Goal: Find specific page/section: Find specific page/section

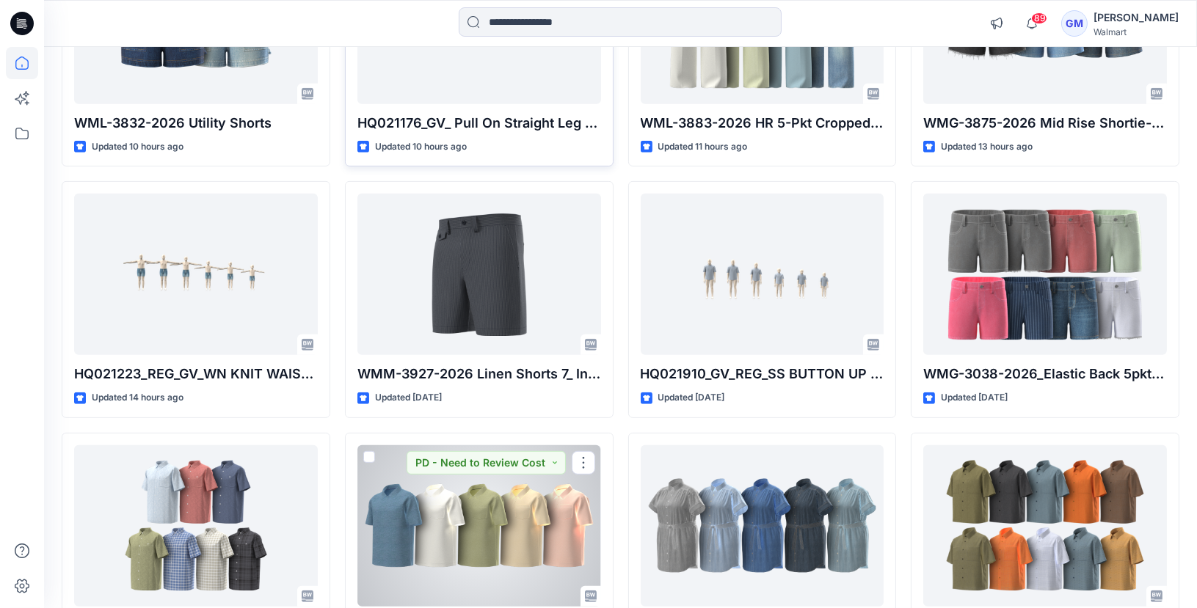
scroll to position [1097, 0]
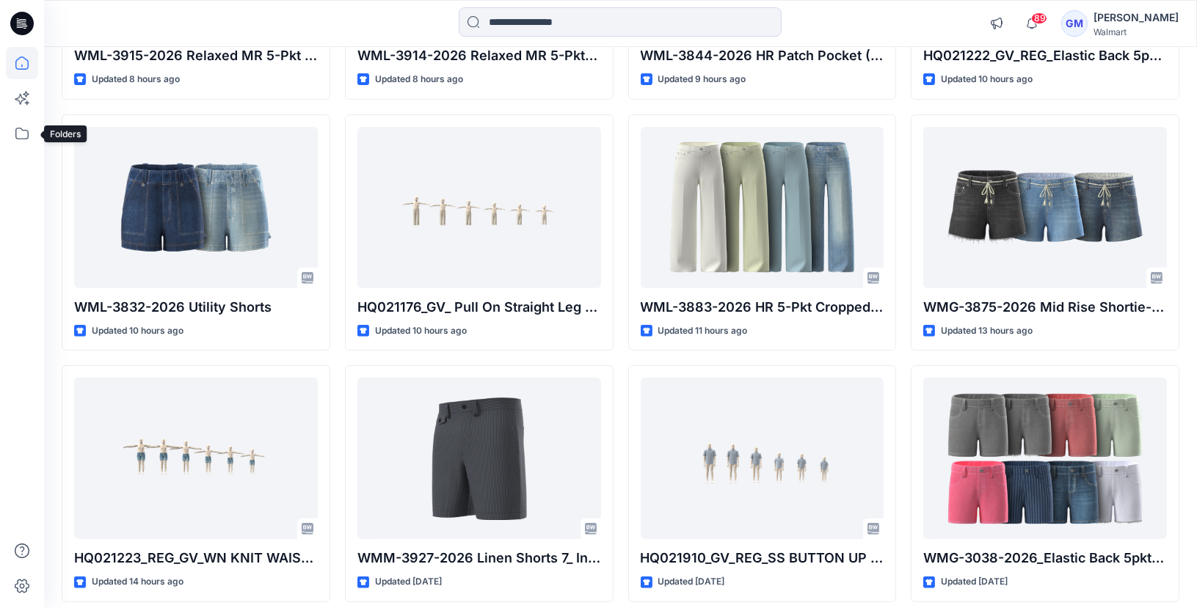
drag, startPoint x: 20, startPoint y: 128, endPoint x: 335, endPoint y: 230, distance: 331.0
click at [20, 128] on icon at bounding box center [21, 134] width 13 height 12
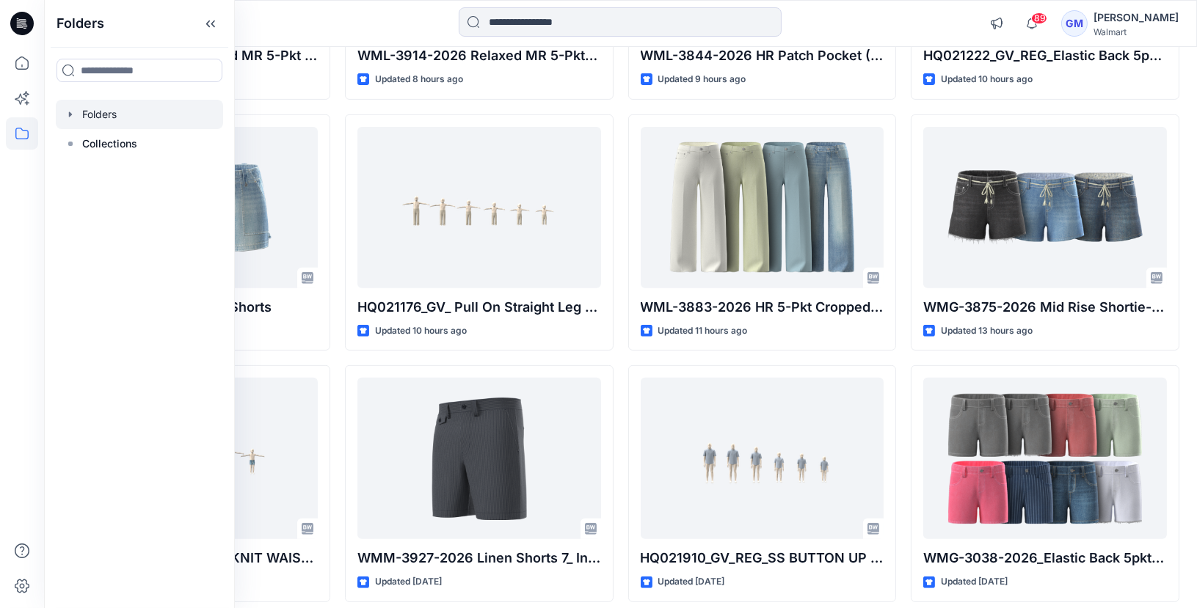
click at [121, 122] on div at bounding box center [139, 114] width 167 height 29
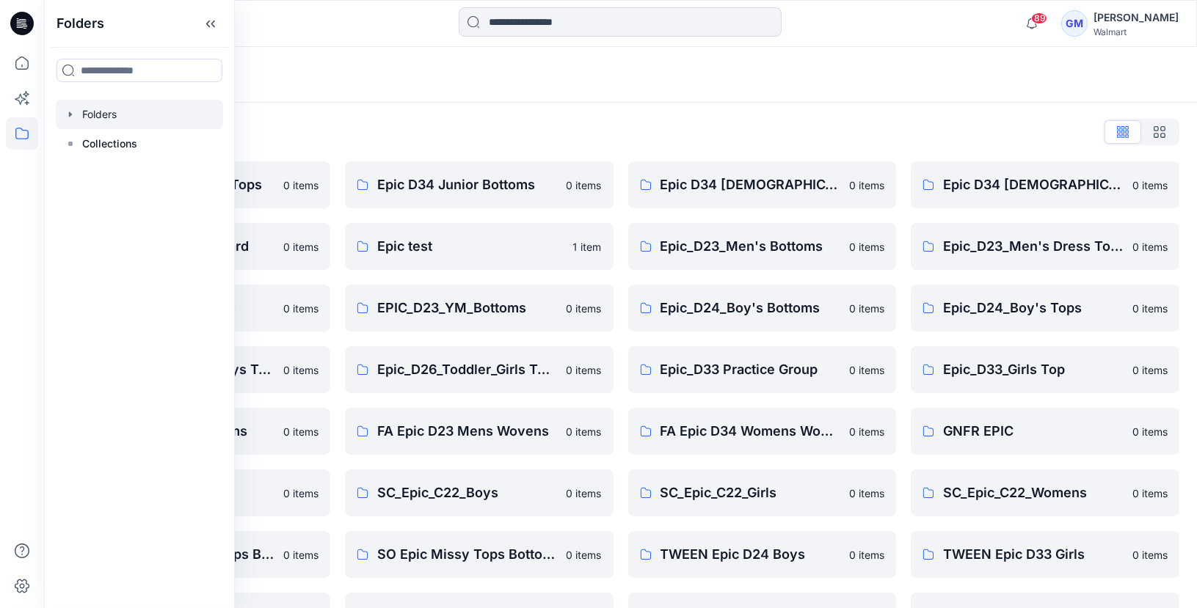
click at [709, 141] on div "Folders List" at bounding box center [621, 131] width 1118 height 23
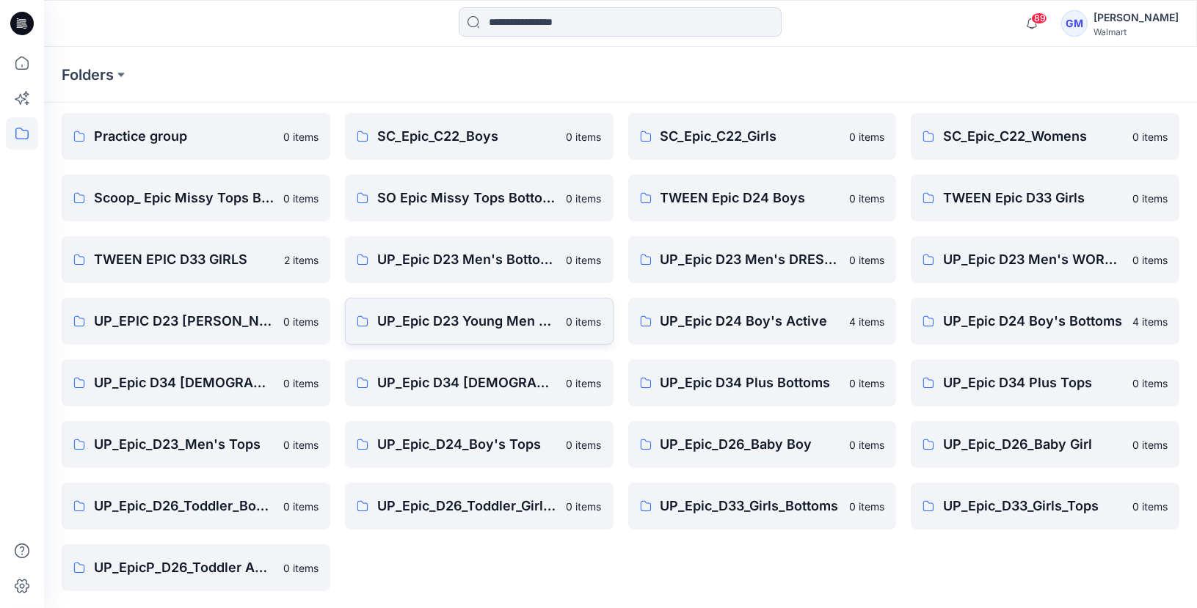
scroll to position [357, 0]
click at [798, 511] on p "UP_Epic_D33_Girls_Bottoms" at bounding box center [751, 505] width 181 height 21
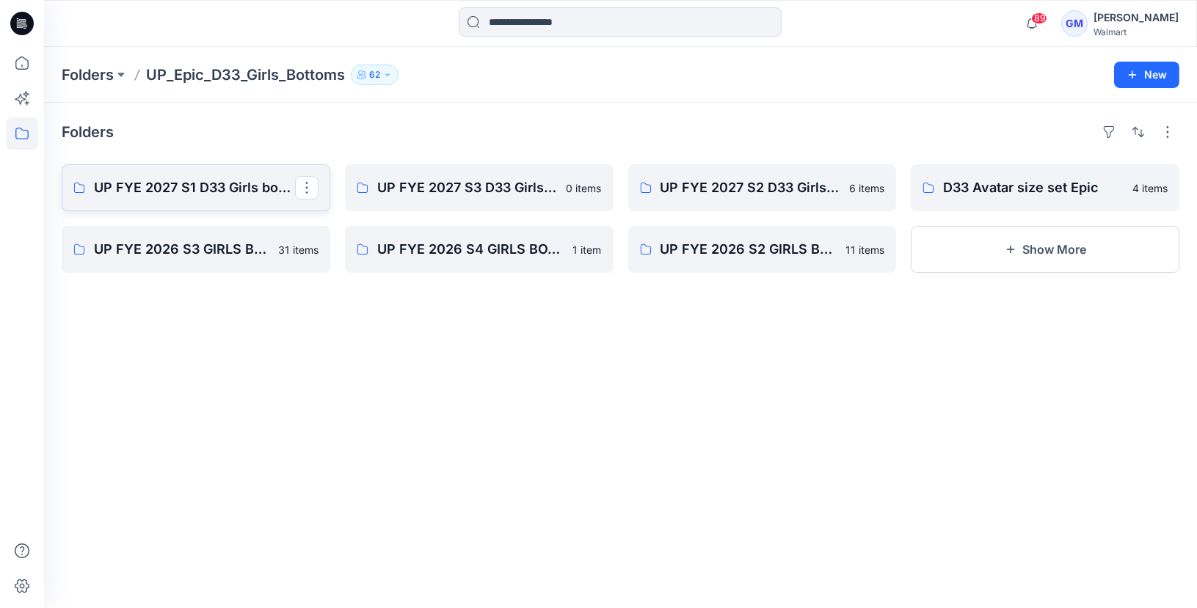
click at [205, 172] on link "UP FYE 2027 S1 D33 Girls bottoms Epic" at bounding box center [196, 187] width 269 height 47
click at [729, 179] on p "UP FYE 2027 S2 D33 Girls bottoms Epic" at bounding box center [761, 188] width 201 height 21
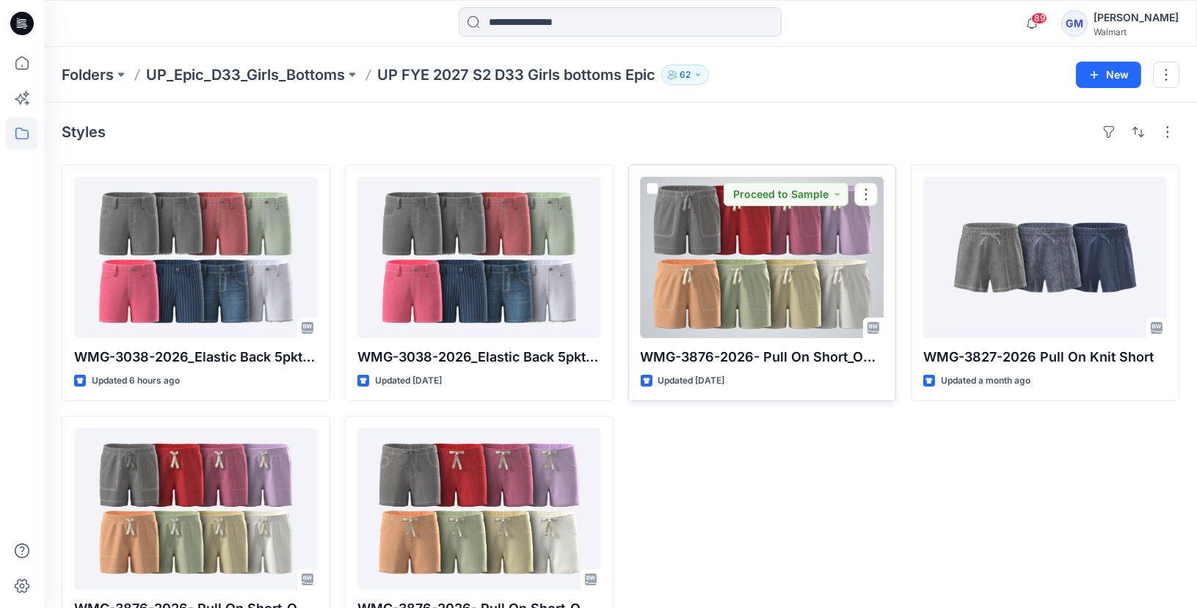
click at [746, 299] on div at bounding box center [763, 257] width 244 height 161
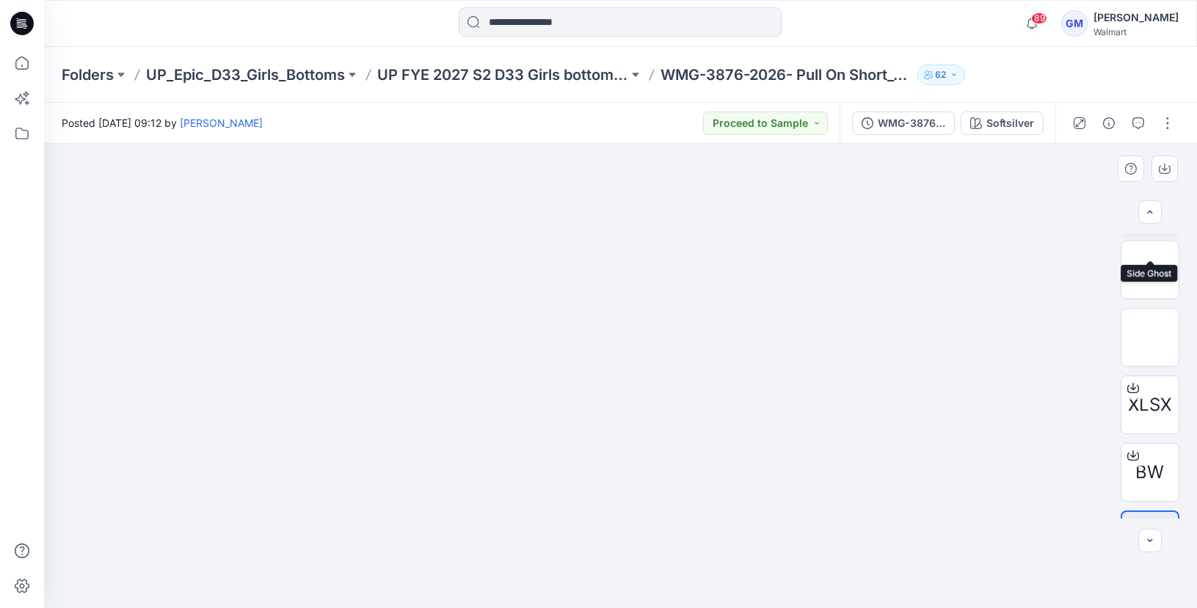
scroll to position [236, 0]
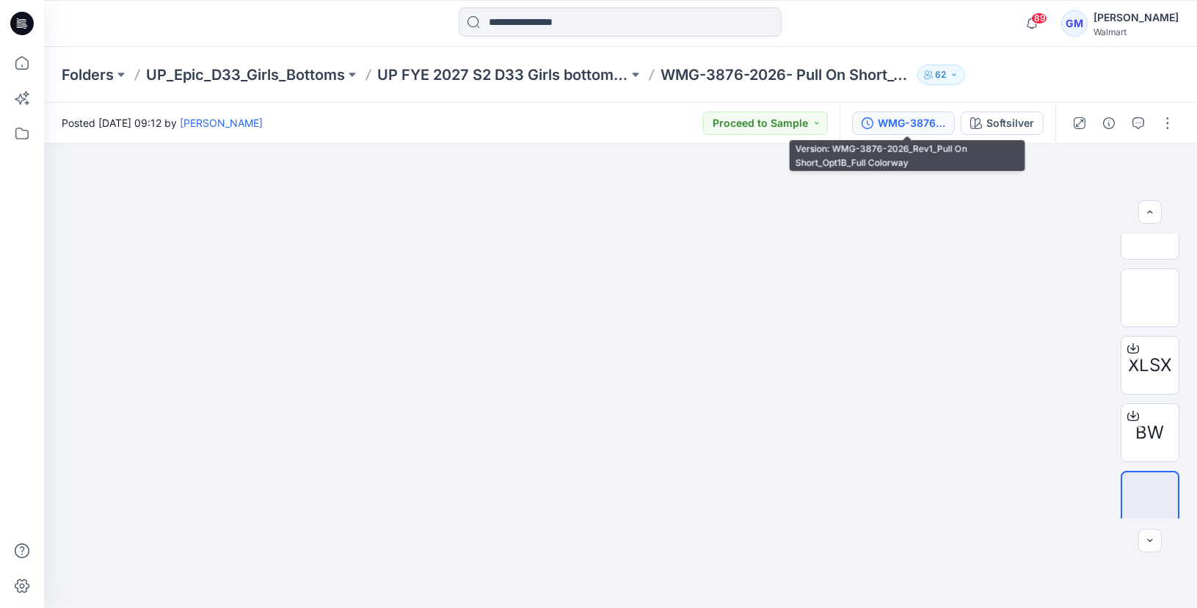
click at [895, 123] on div "WMG-3876-2026_Rev1_Pull On Short_Opt1B_Full Colorway" at bounding box center [912, 123] width 68 height 16
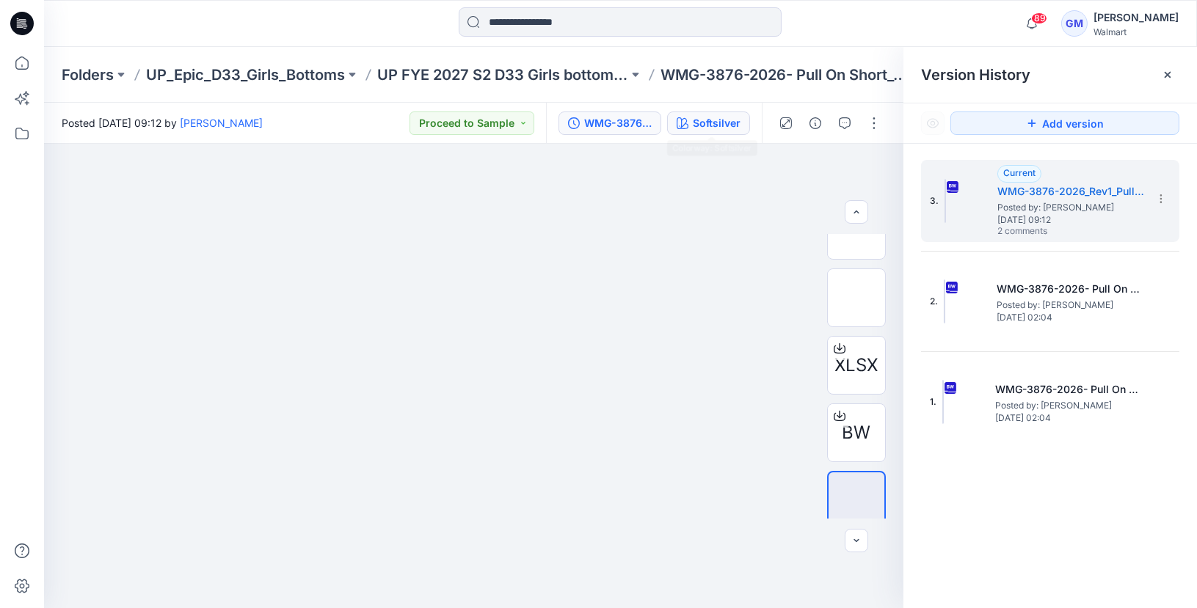
click at [734, 112] on button "Softsilver" at bounding box center [708, 123] width 83 height 23
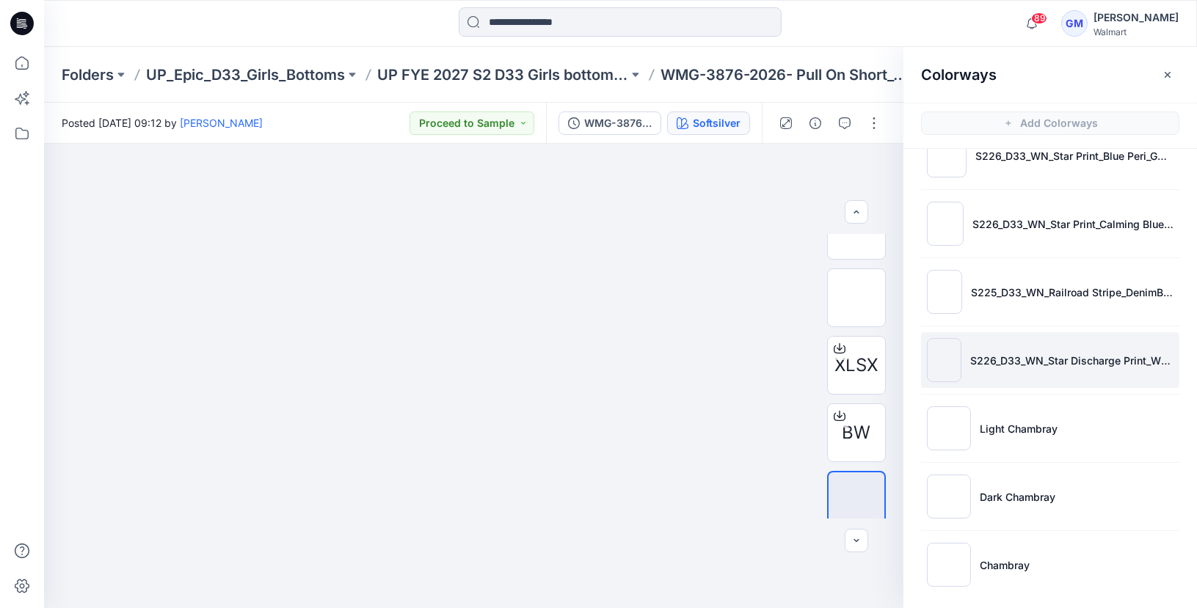
scroll to position [4, 0]
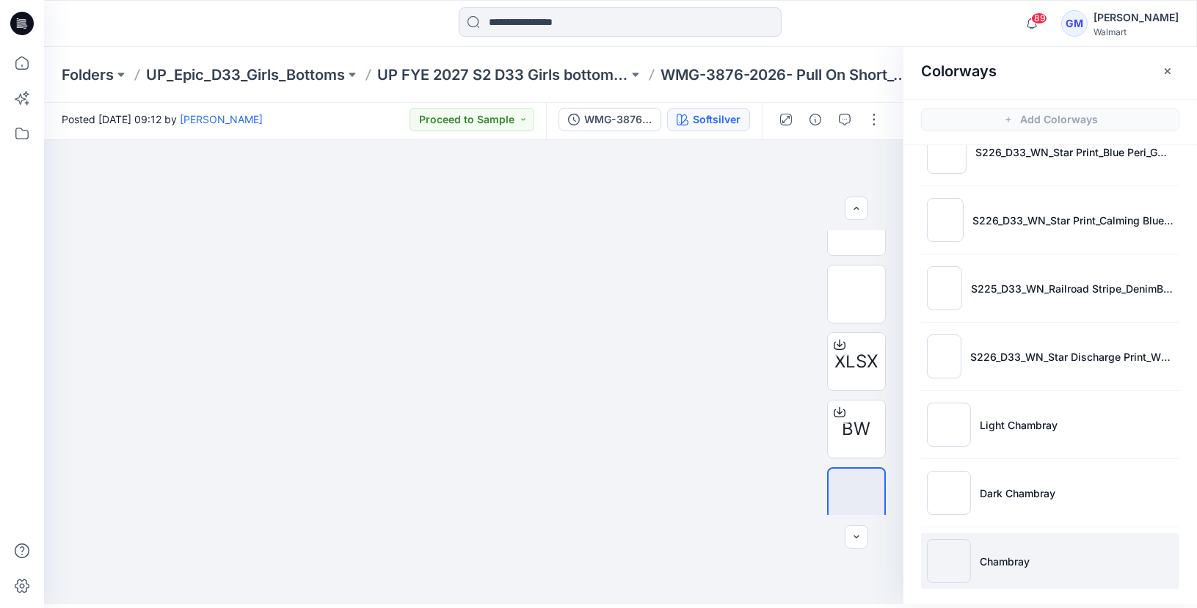
drag, startPoint x: 997, startPoint y: 551, endPoint x: 1062, endPoint y: 561, distance: 65.3
click at [997, 554] on p "Chambray" at bounding box center [1005, 561] width 50 height 15
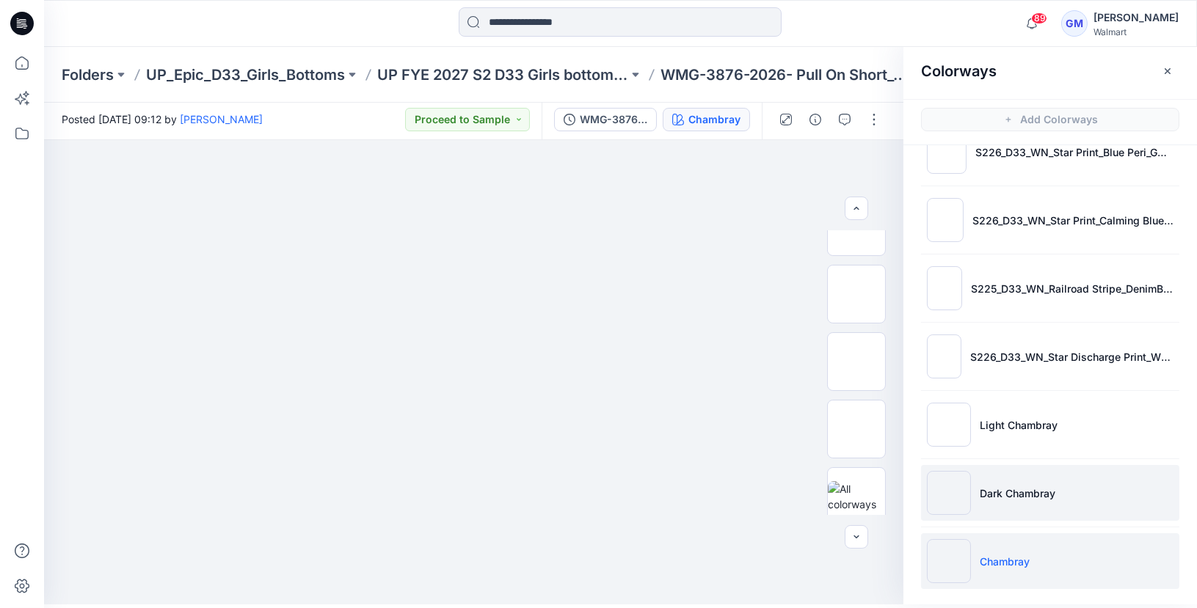
click at [1077, 480] on li "Dark Chambray" at bounding box center [1050, 493] width 258 height 56
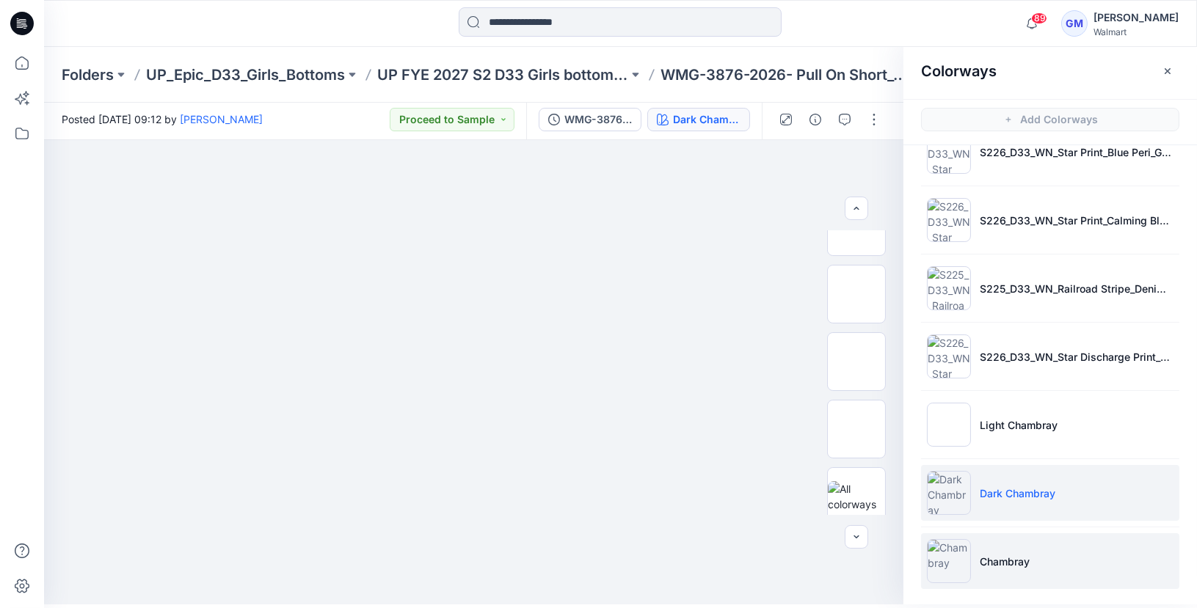
click at [979, 565] on li "Chambray" at bounding box center [1050, 562] width 258 height 56
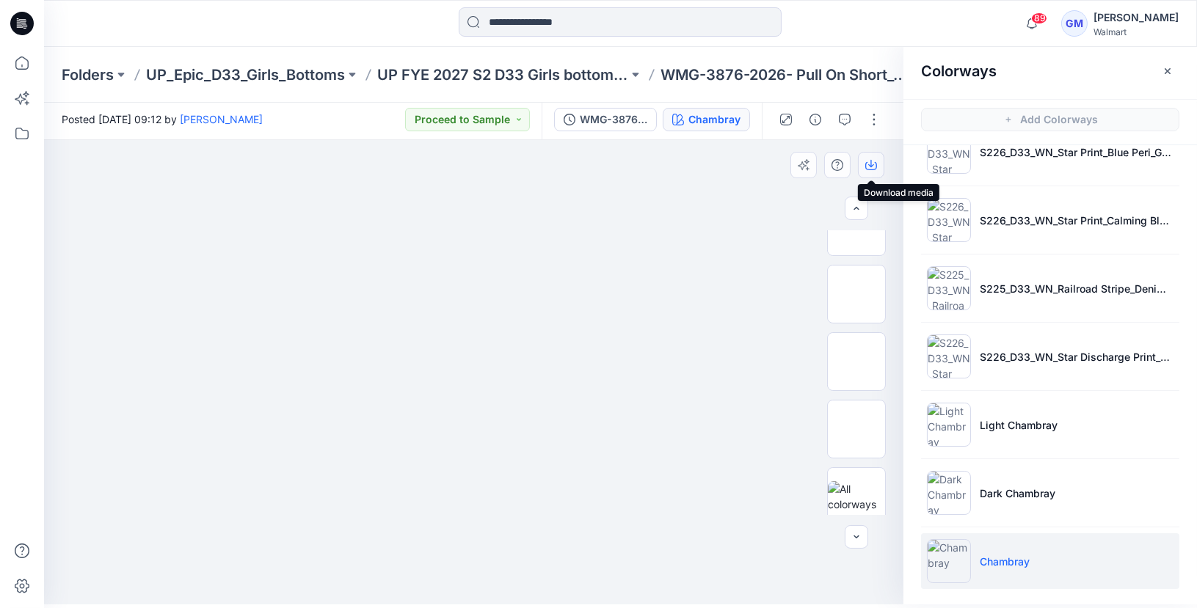
drag, startPoint x: 876, startPoint y: 162, endPoint x: 876, endPoint y: 176, distance: 13.9
click at [876, 162] on icon "button" at bounding box center [871, 166] width 12 height 8
click at [898, 7] on div at bounding box center [620, 23] width 576 height 32
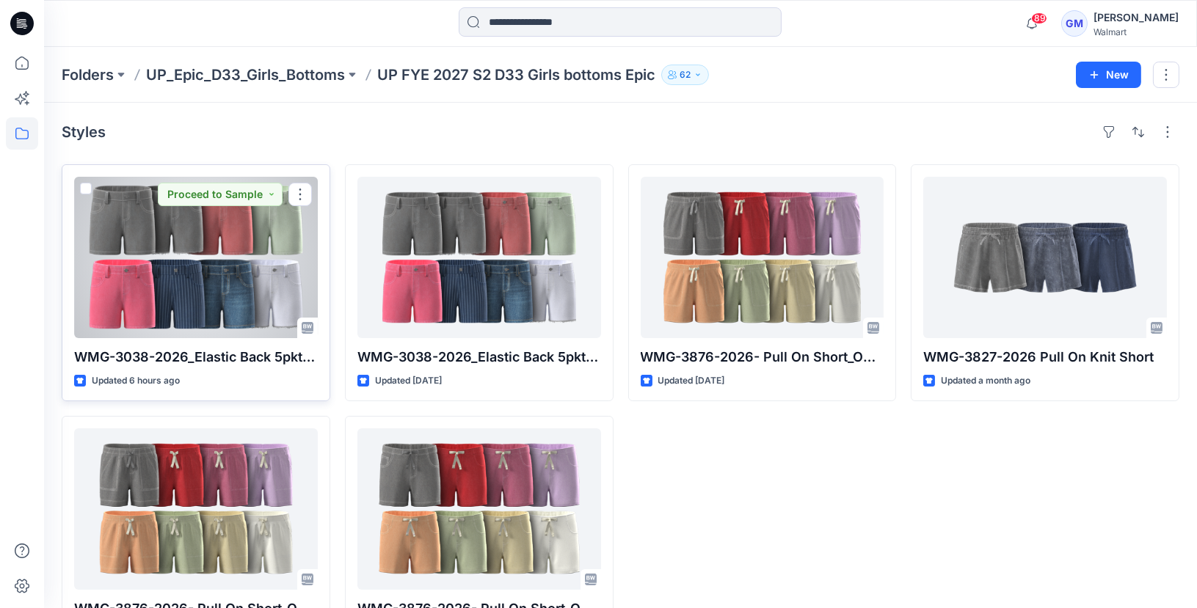
click at [181, 264] on div at bounding box center [196, 257] width 244 height 161
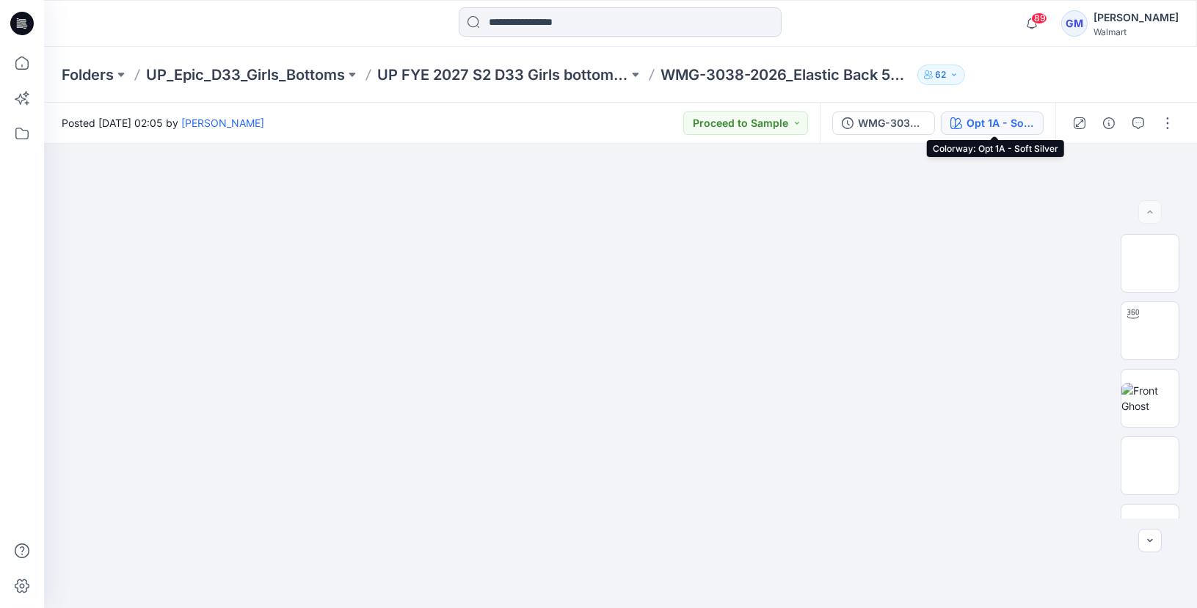
click at [983, 129] on div "Opt 1A - Soft Silver" at bounding box center [1001, 123] width 68 height 16
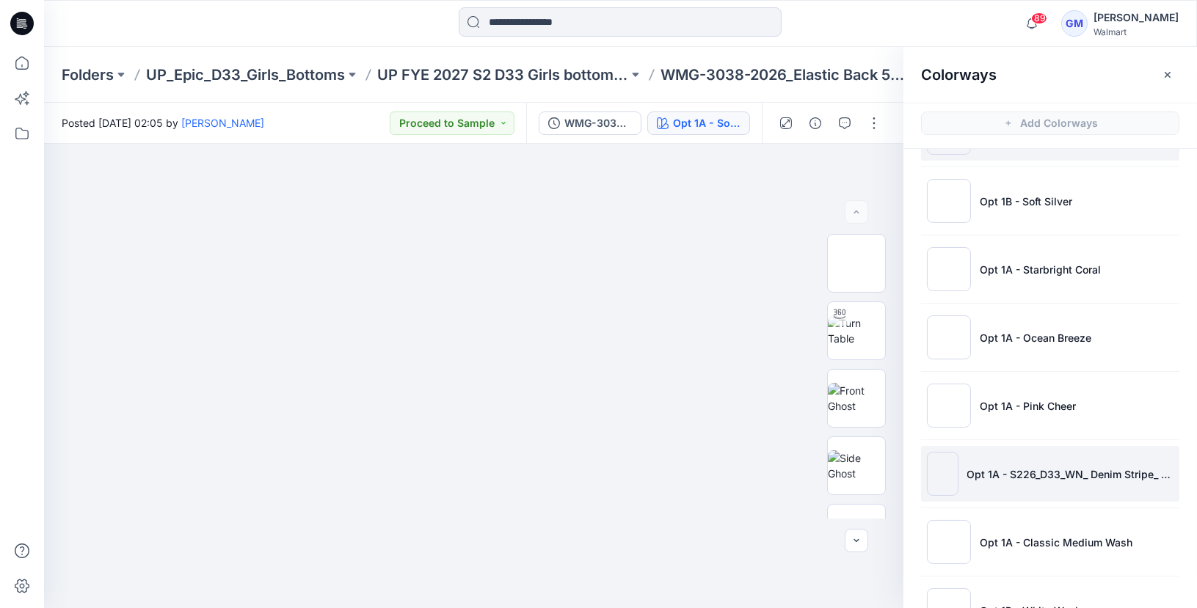
scroll to position [205, 0]
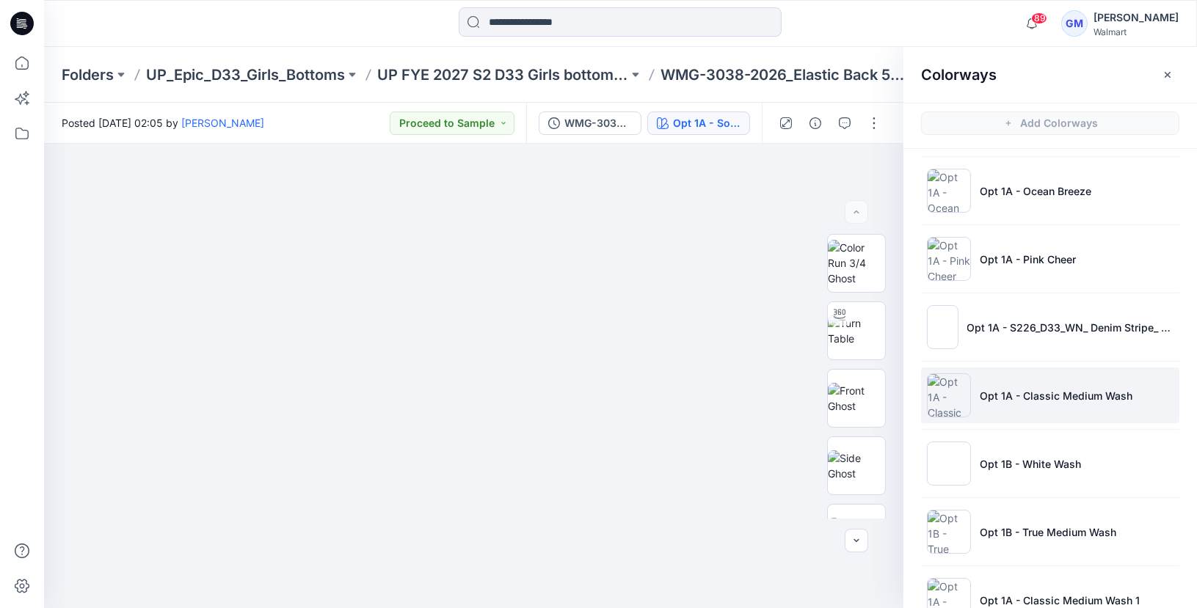
click at [991, 410] on li "Opt 1A - Classic Medium Wash" at bounding box center [1050, 396] width 258 height 56
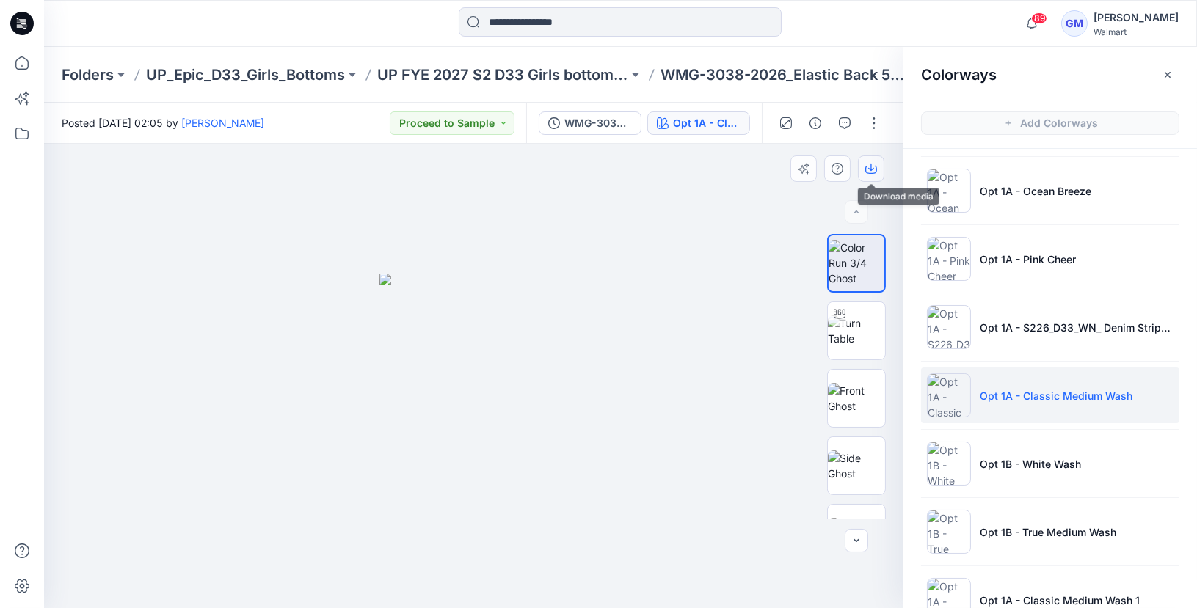
click at [867, 164] on icon "button" at bounding box center [871, 169] width 12 height 12
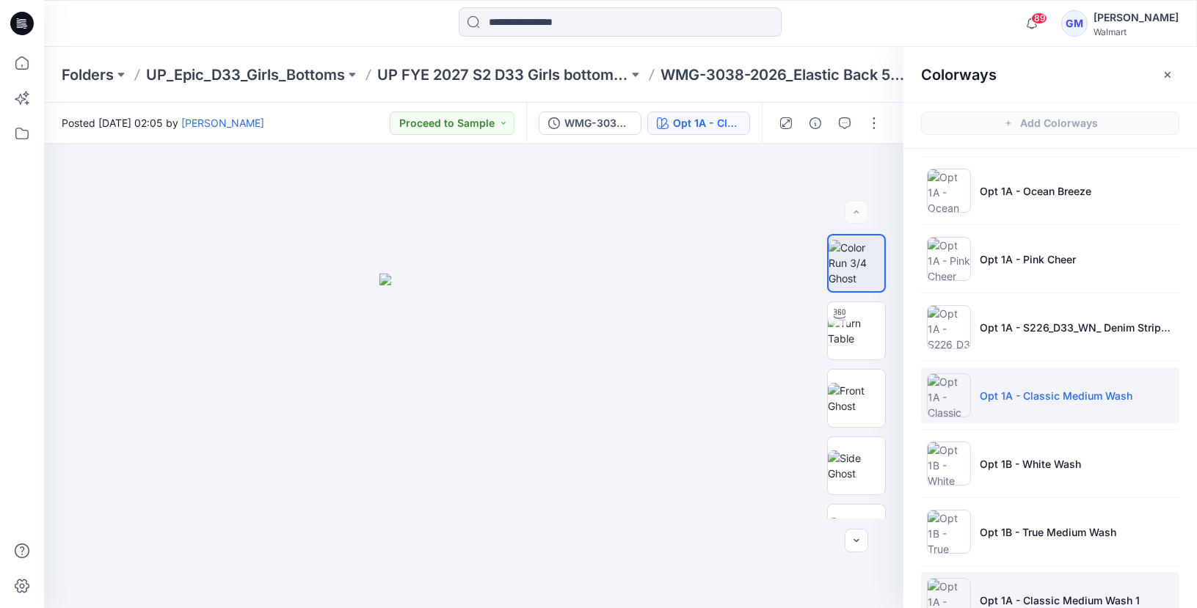
scroll to position [244, 0]
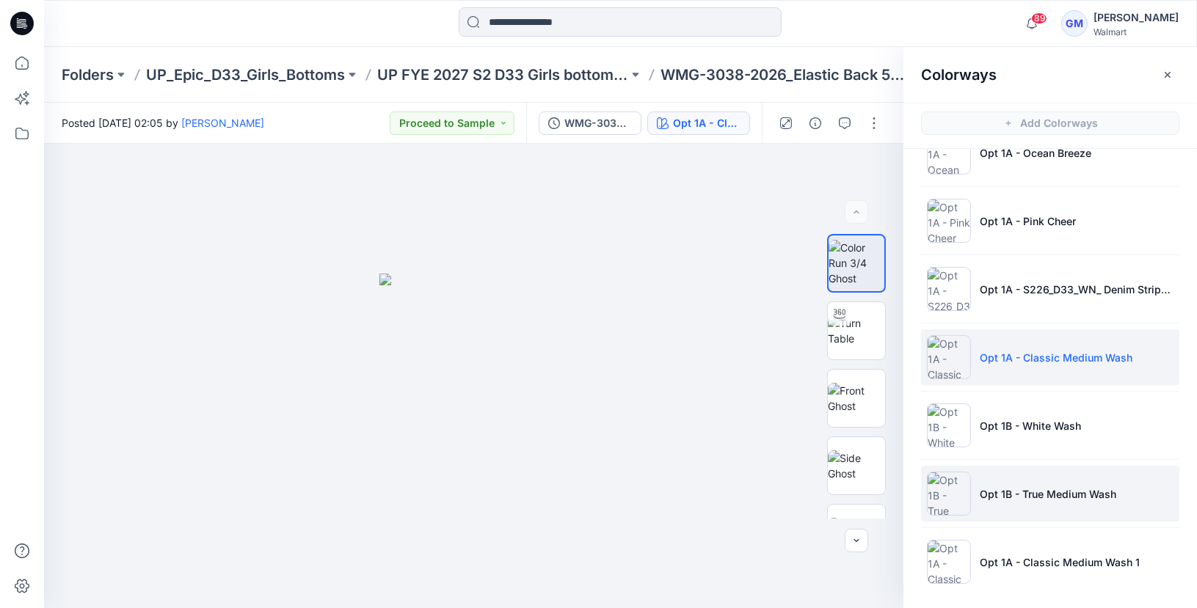
click at [976, 493] on li "Opt 1B - True Medium Wash" at bounding box center [1050, 494] width 258 height 56
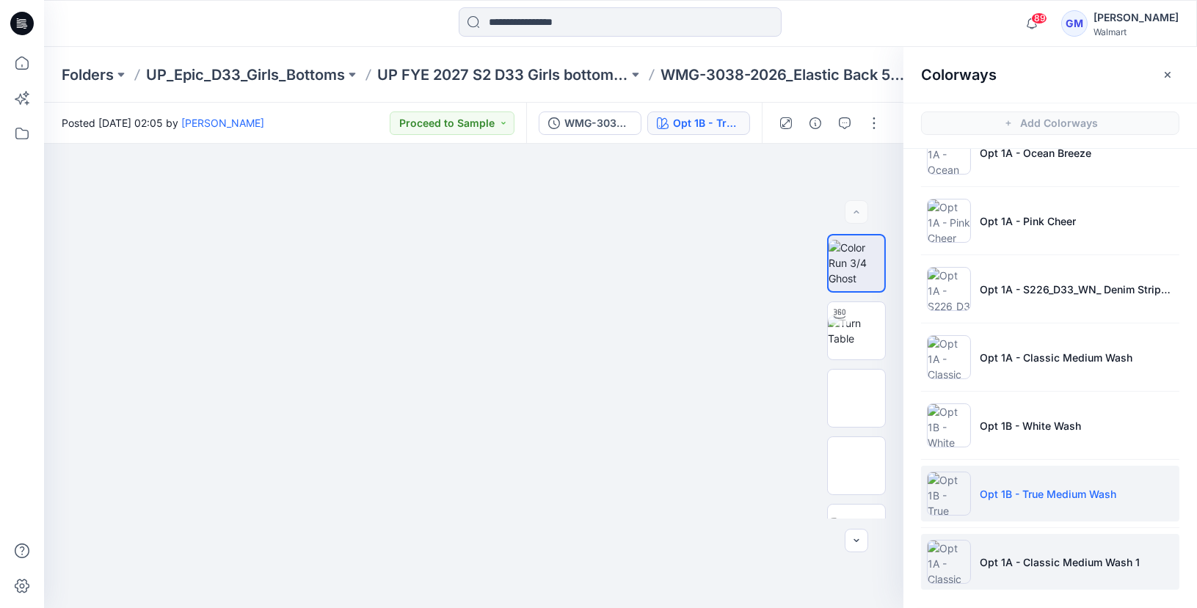
click at [929, 563] on img at bounding box center [949, 562] width 44 height 44
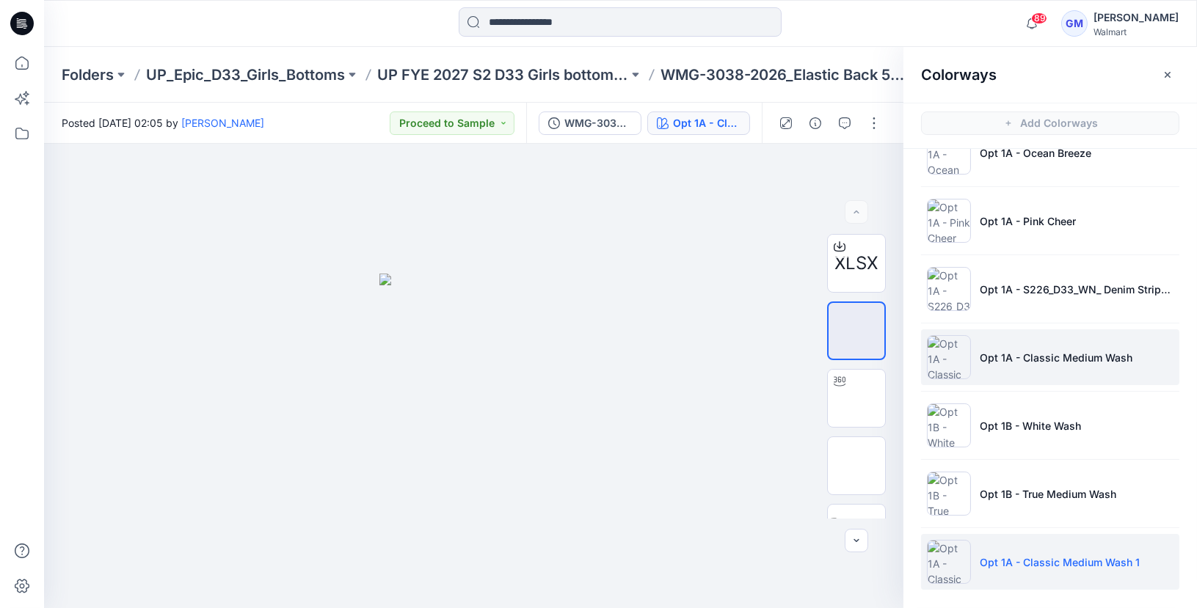
drag, startPoint x: 1044, startPoint y: 345, endPoint x: 1038, endPoint y: 351, distance: 7.8
click at [1044, 345] on li "Opt 1A - Classic Medium Wash" at bounding box center [1050, 358] width 258 height 56
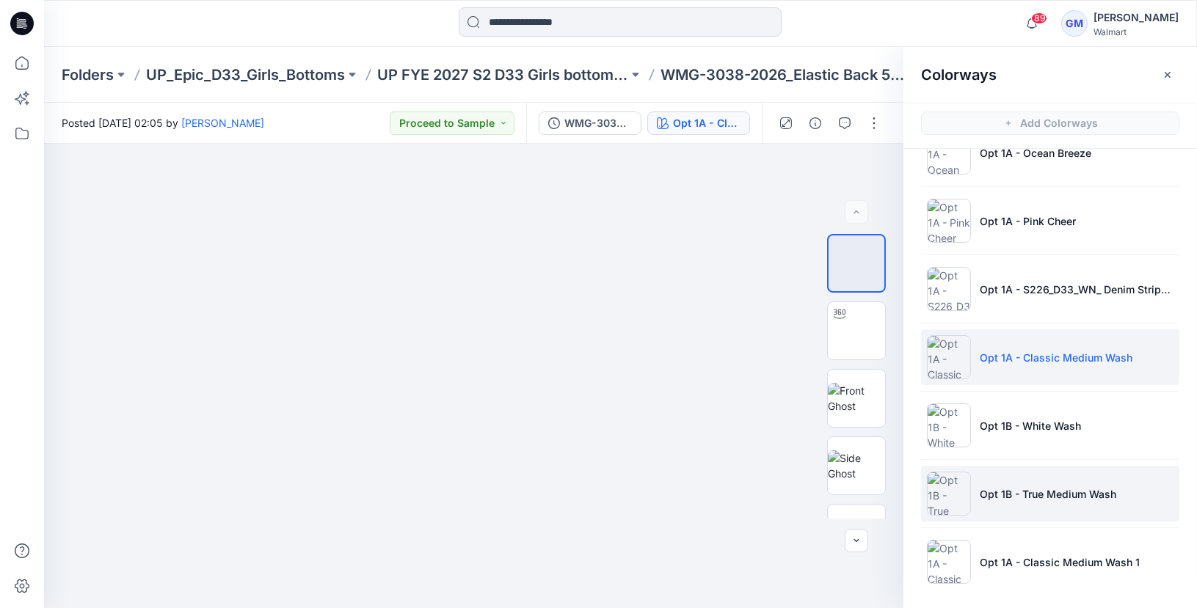
drag, startPoint x: 1007, startPoint y: 483, endPoint x: 1007, endPoint y: 497, distance: 13.9
click at [1008, 487] on p "Opt 1B - True Medium Wash" at bounding box center [1048, 494] width 137 height 15
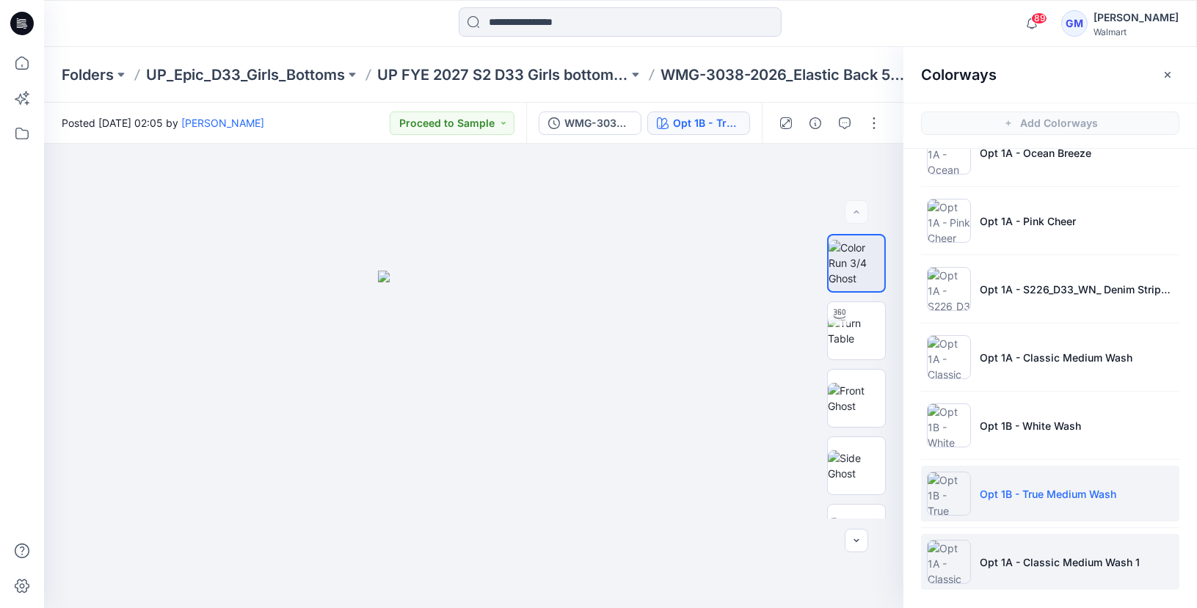
click at [947, 550] on img at bounding box center [949, 562] width 44 height 44
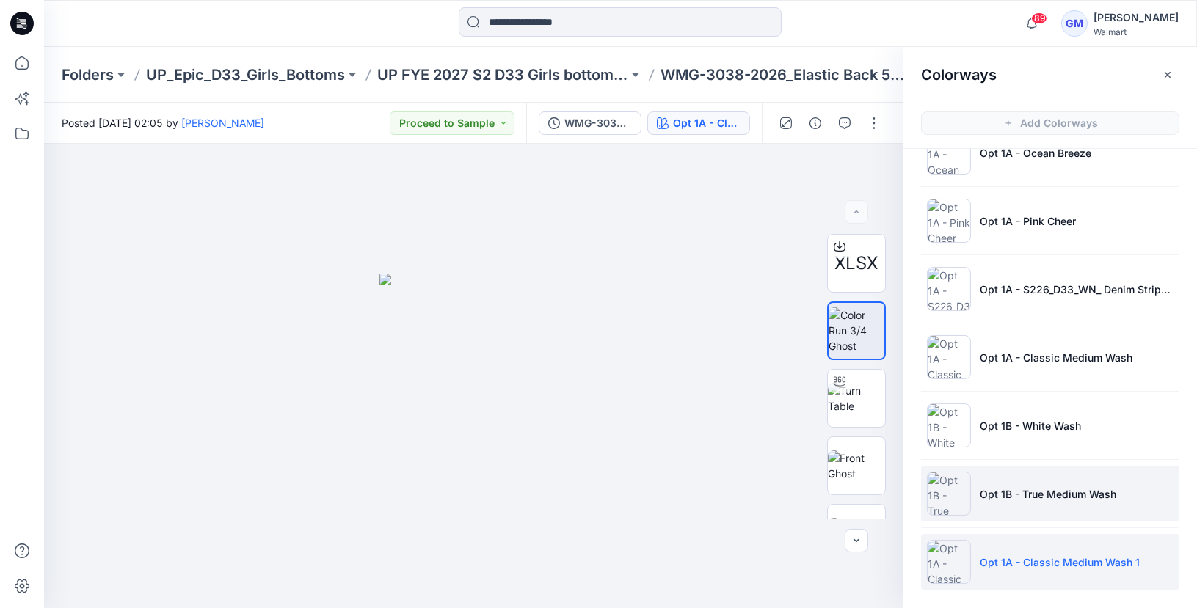
click at [945, 498] on img at bounding box center [949, 494] width 44 height 44
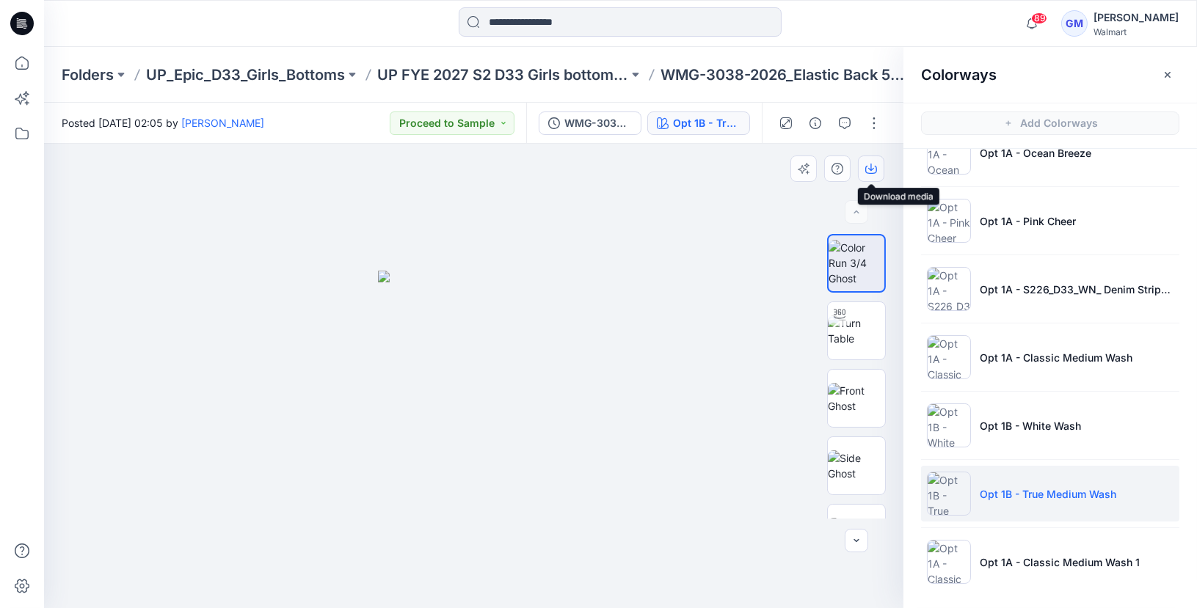
click at [866, 172] on icon "button" at bounding box center [871, 170] width 12 height 8
